Goal: Navigation & Orientation: Find specific page/section

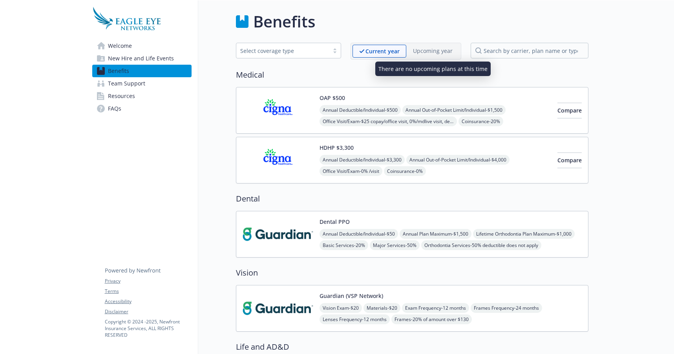
click at [430, 52] on p "Upcoming year" at bounding box center [433, 51] width 40 height 8
click at [135, 59] on span "New Hire and Life Events" at bounding box center [141, 58] width 66 height 13
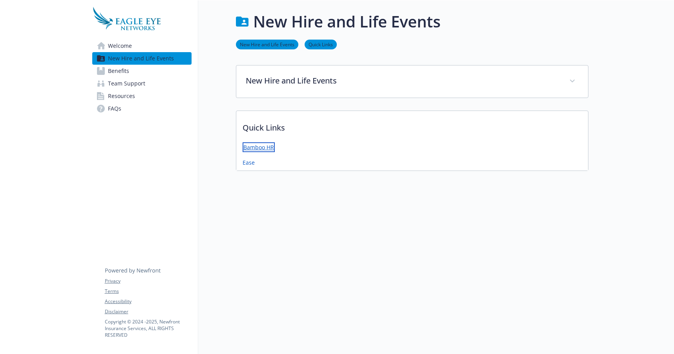
click at [256, 148] on link "Bamboo HR" at bounding box center [259, 147] width 32 height 10
click at [124, 72] on span "Benefits" at bounding box center [118, 71] width 21 height 13
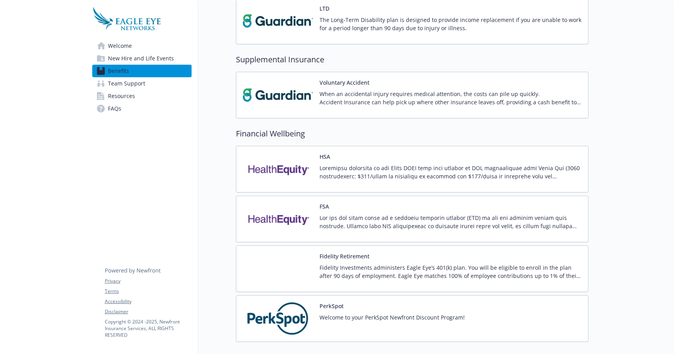
scroll to position [612, 0]
